Goal: Book appointment/travel/reservation

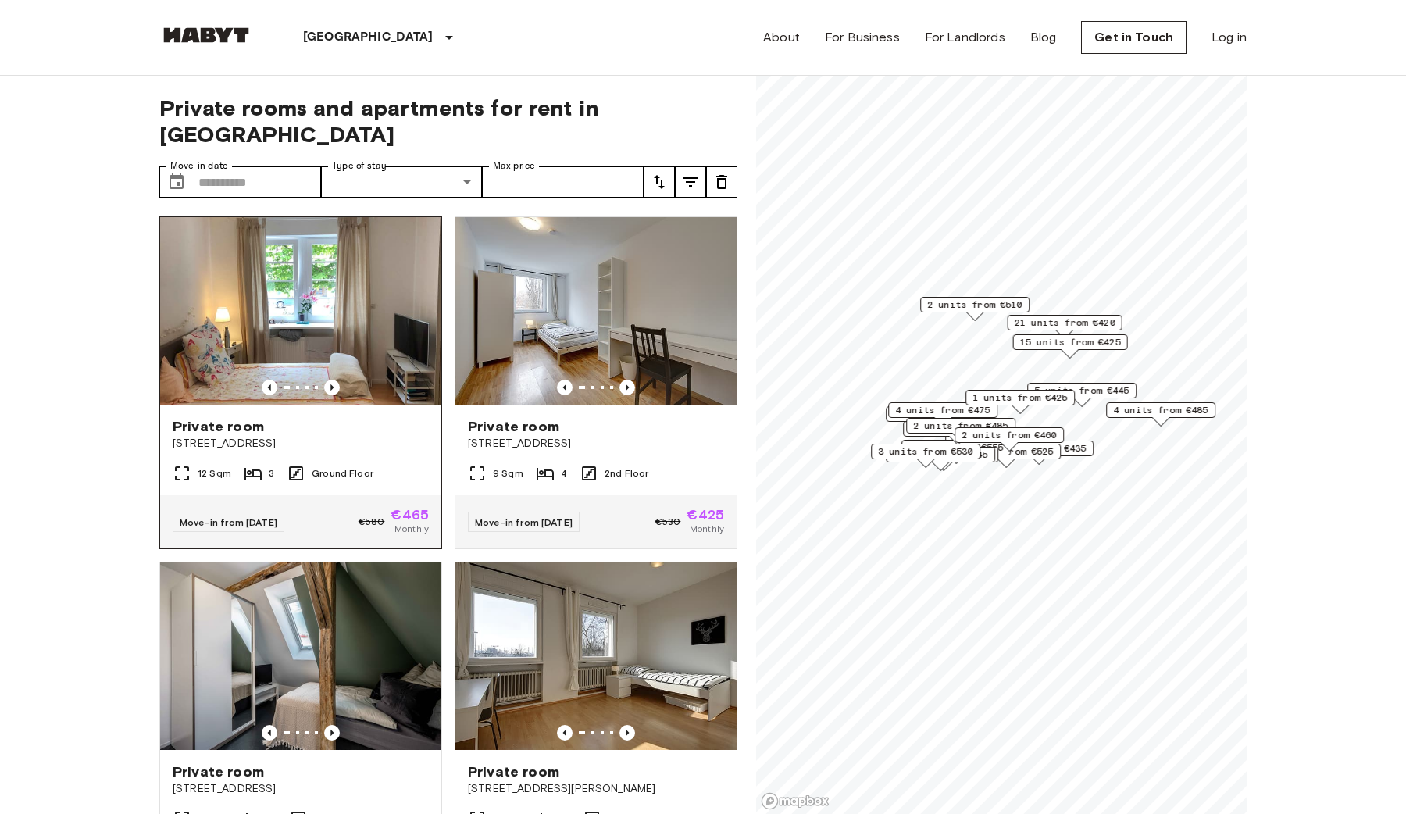
click at [309, 244] on img at bounding box center [300, 311] width 281 height 188
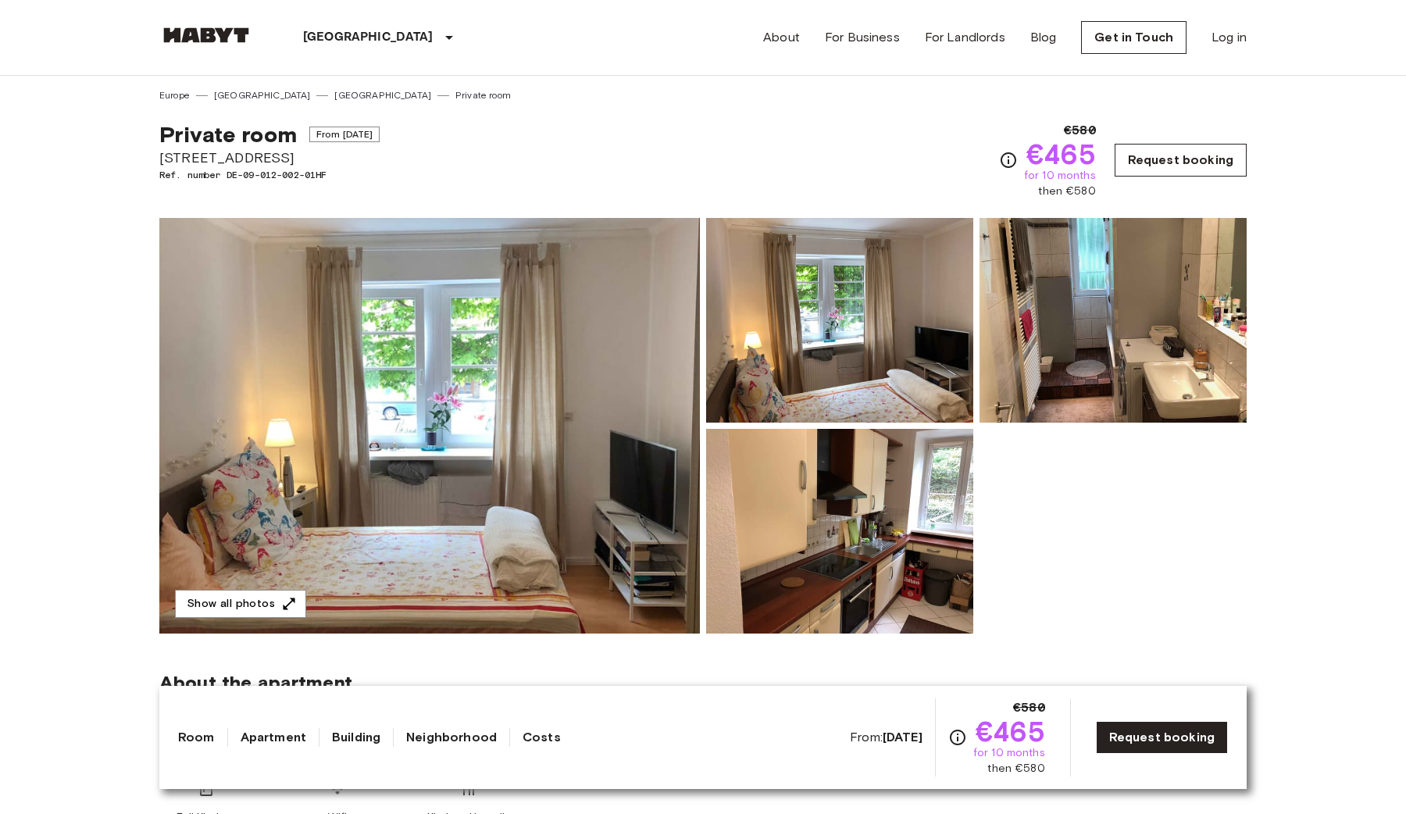
click at [1202, 146] on link "Request booking" at bounding box center [1181, 160] width 132 height 33
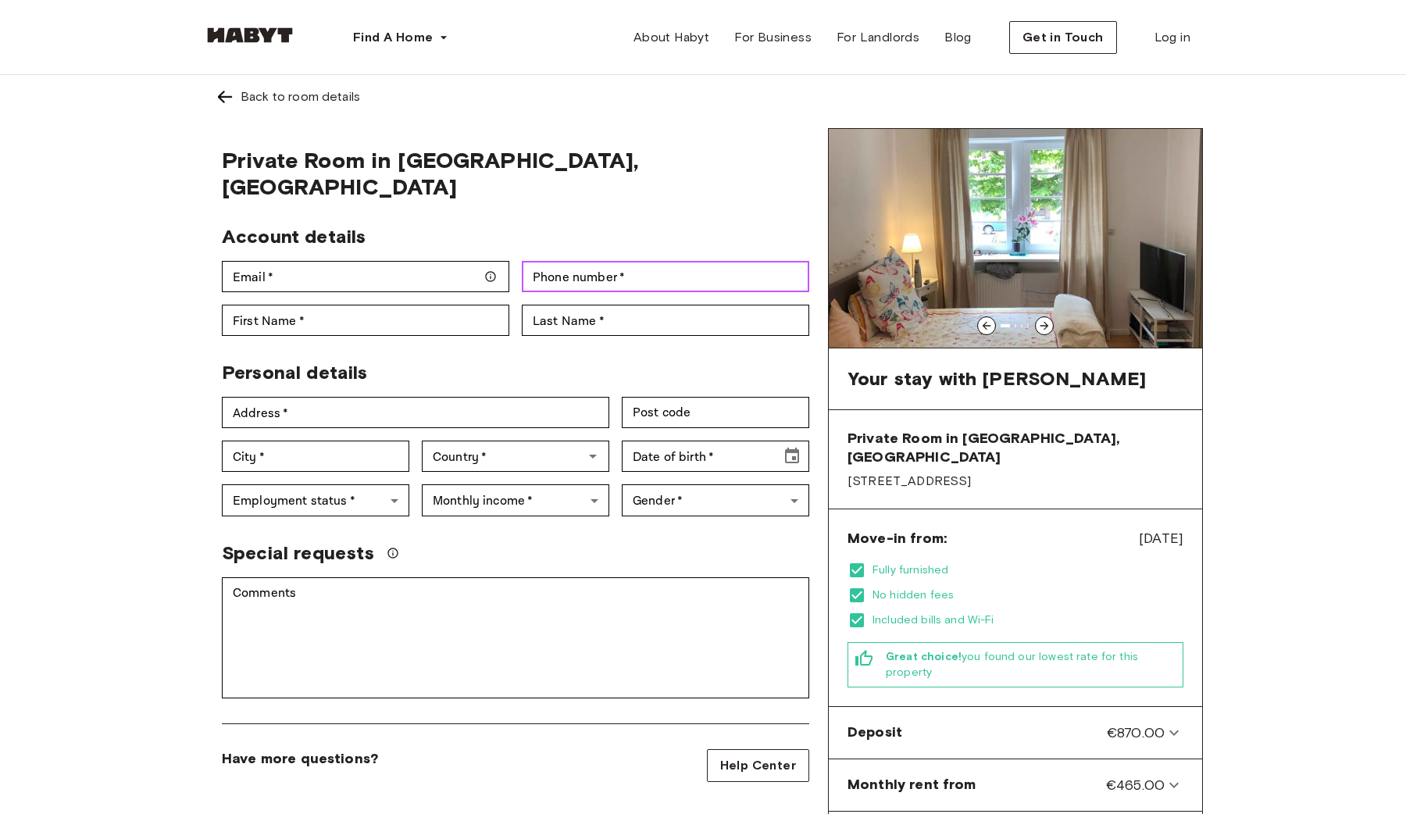
click at [653, 261] on input "Phone number   *" at bounding box center [666, 276] width 288 height 31
type input "**"
type input "*"
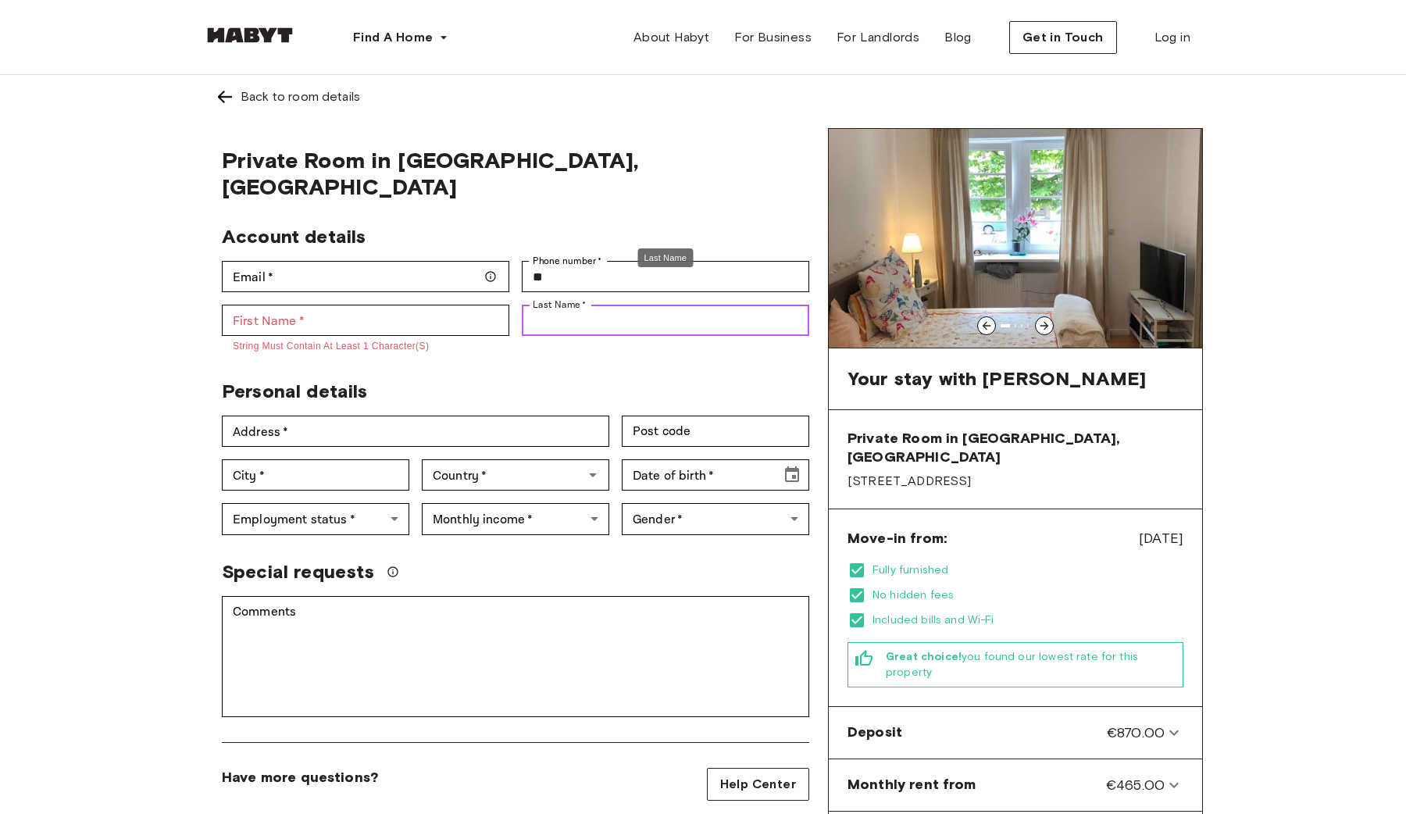
type input "*"
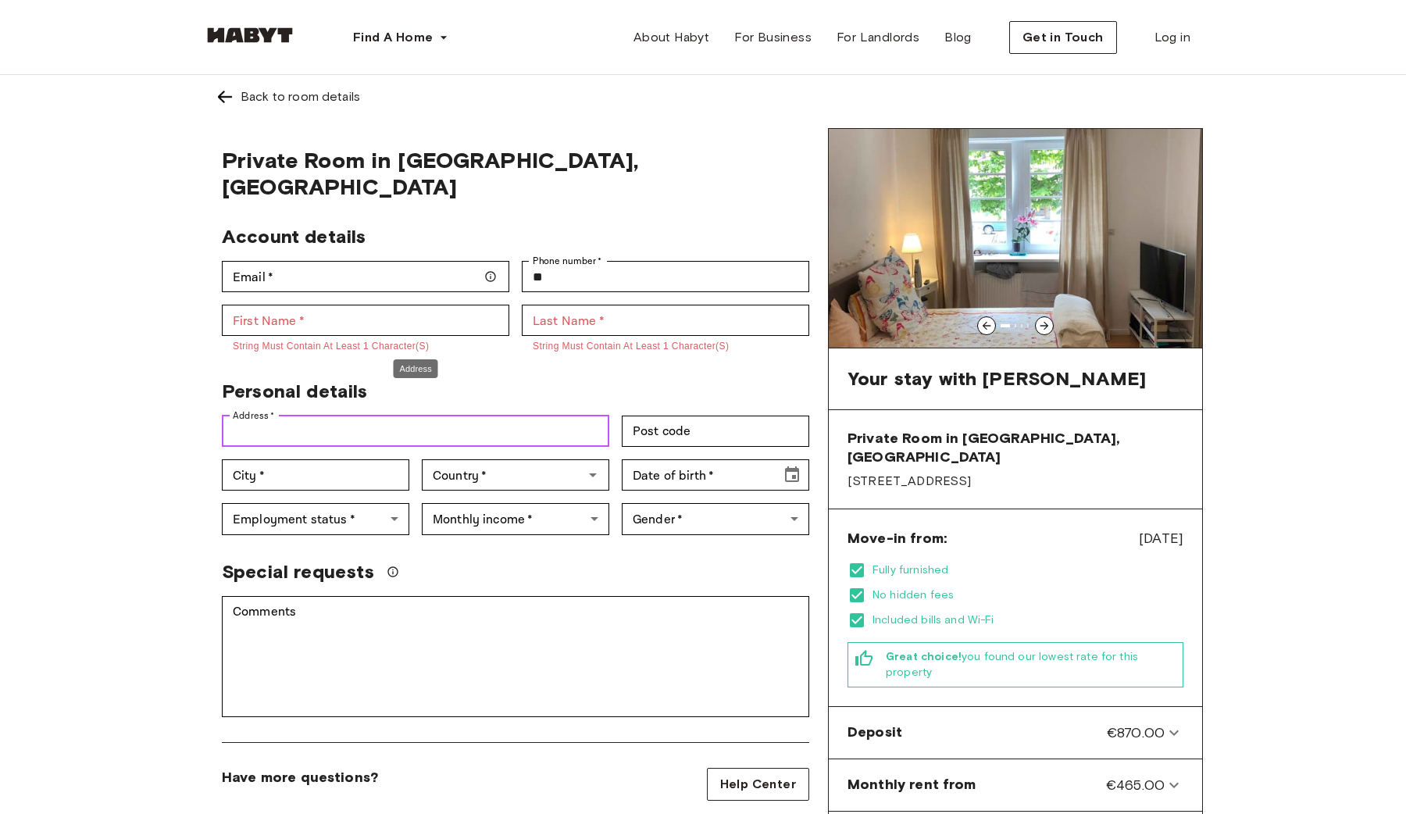
type input "*"
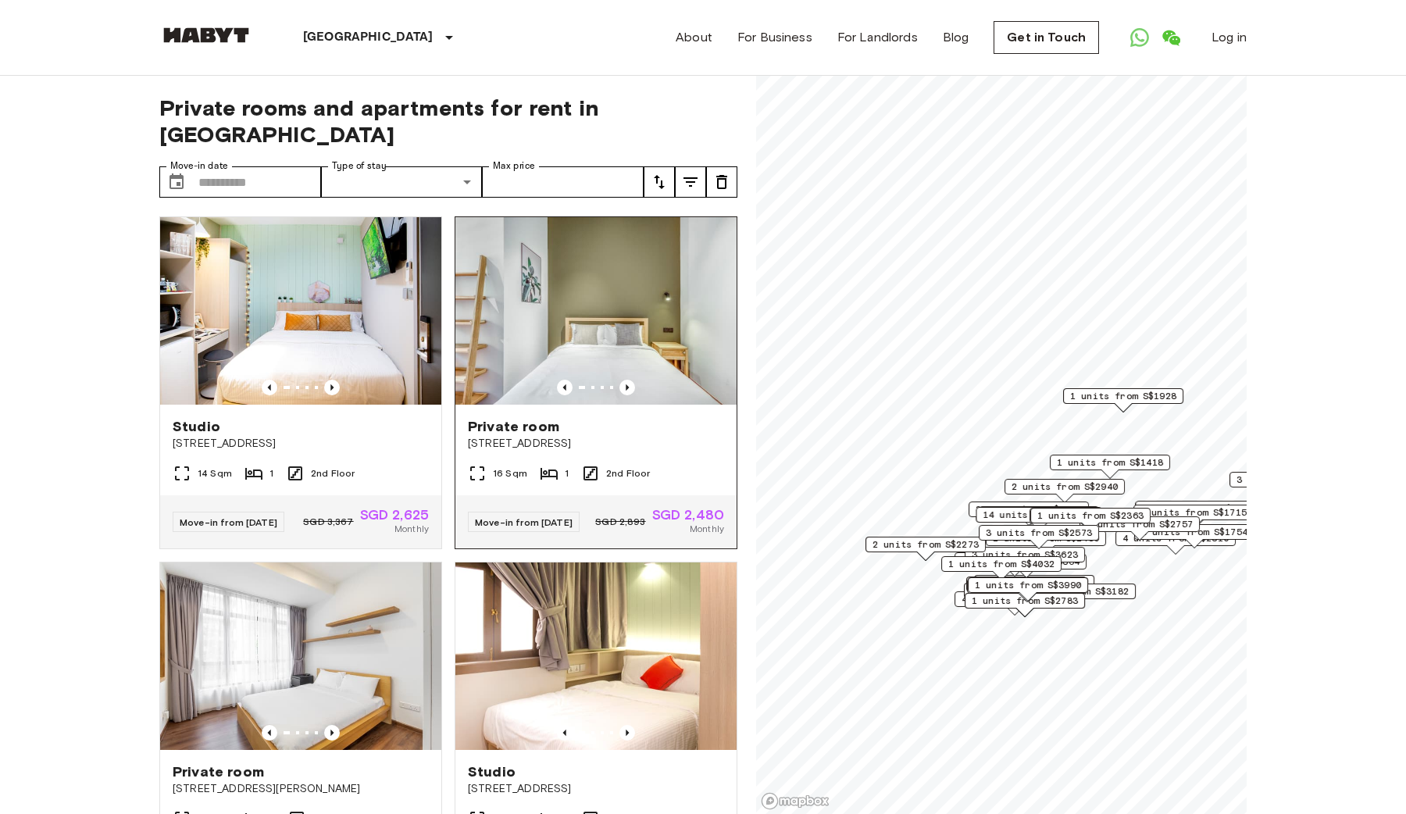
click at [523, 304] on img at bounding box center [595, 311] width 281 height 188
